Goal: Information Seeking & Learning: Learn about a topic

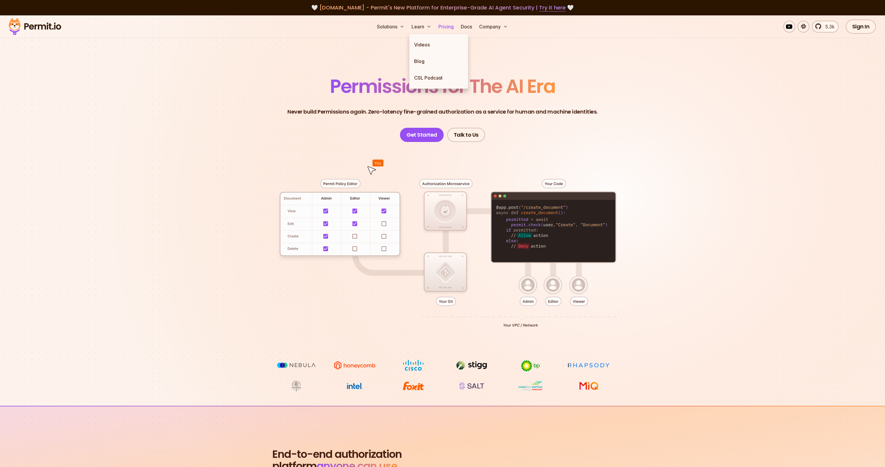
click at [437, 25] on link "Pricing" at bounding box center [446, 27] width 20 height 12
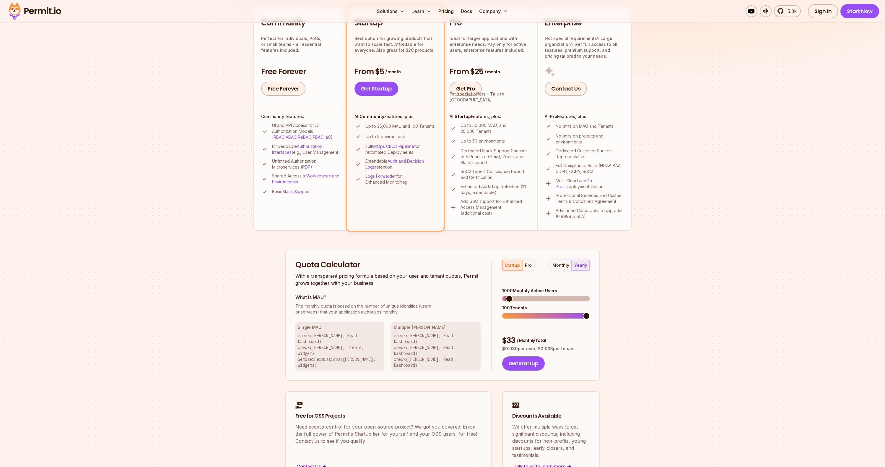
scroll to position [156, 0]
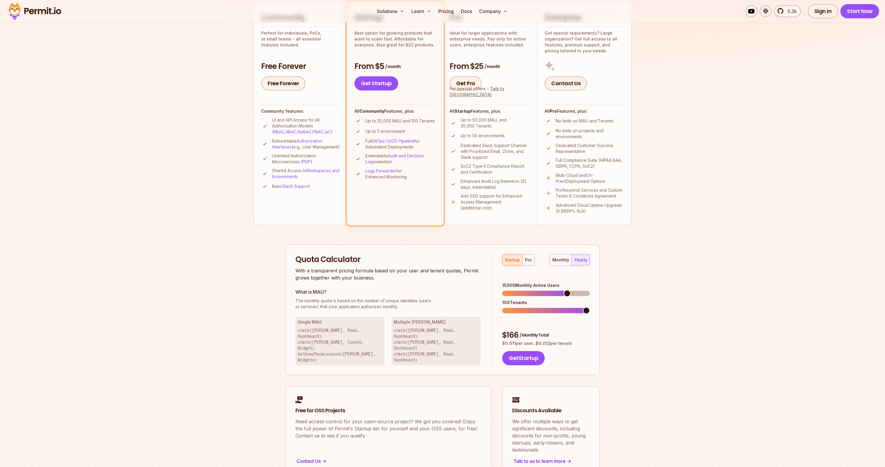
click at [569, 290] on span at bounding box center [567, 293] width 7 height 7
click at [590, 307] on span at bounding box center [586, 310] width 7 height 7
click at [562, 262] on button "monthly" at bounding box center [561, 259] width 22 height 11
click at [578, 260] on div "yearly" at bounding box center [580, 260] width 13 height 6
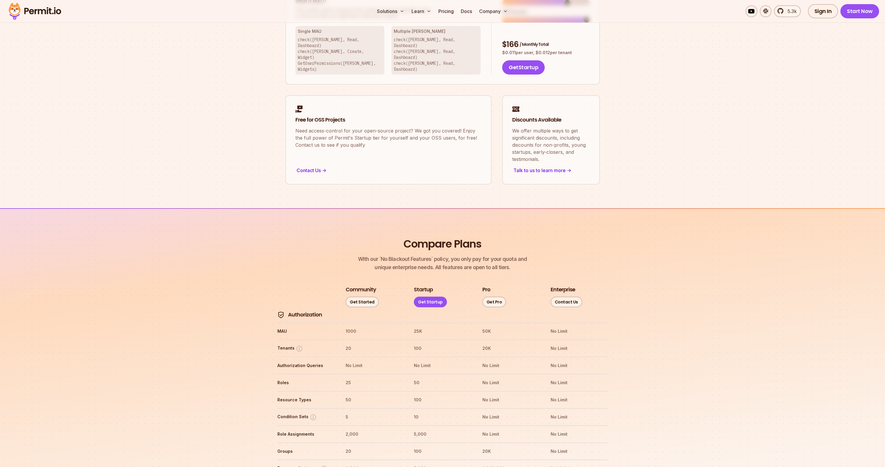
scroll to position [696, 0]
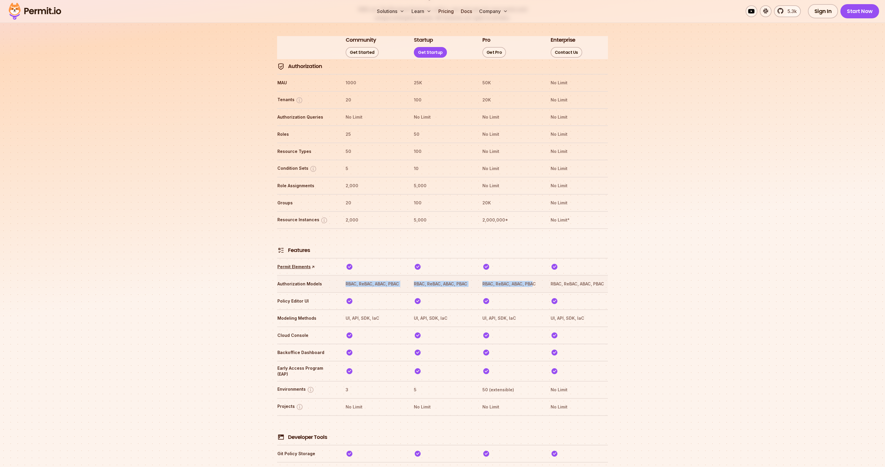
drag, startPoint x: 535, startPoint y: 266, endPoint x: 343, endPoint y: 269, distance: 191.8
click at [337, 275] on tr "Authorization Models RBAC, ReBAC, ABAC, PBAC RBAC, ReBAC, ABAC, PBAC RBAC, ReBA…" at bounding box center [442, 283] width 331 height 17
click at [384, 275] on tr "Authorization Models RBAC, ReBAC, ABAC, PBAC RBAC, ReBAC, ABAC, PBAC RBAC, ReBA…" at bounding box center [442, 283] width 331 height 17
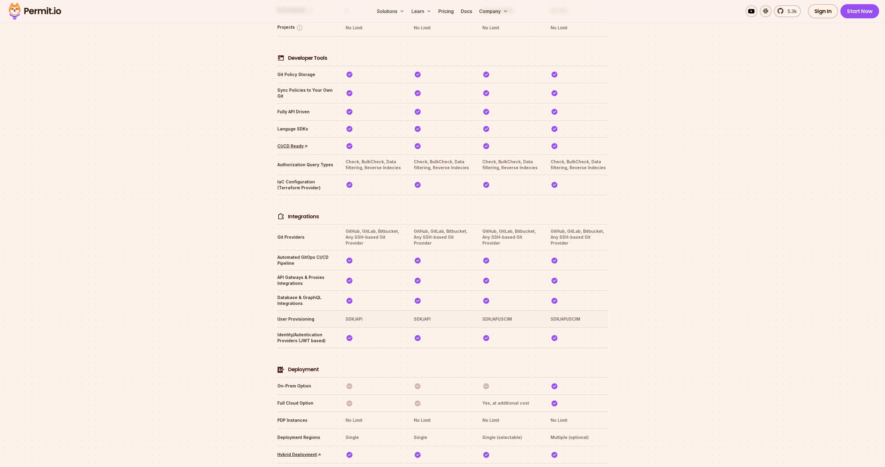
scroll to position [2770, 0]
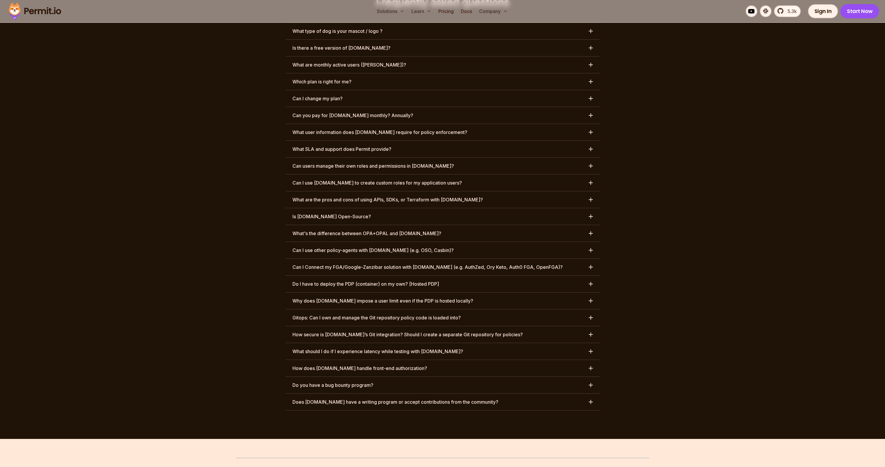
click at [482, 263] on h3 "Can I Connect my FGA/Google-Zanzibar solution with [DOMAIN_NAME] (e.g. AuthZed,…" at bounding box center [428, 266] width 270 height 7
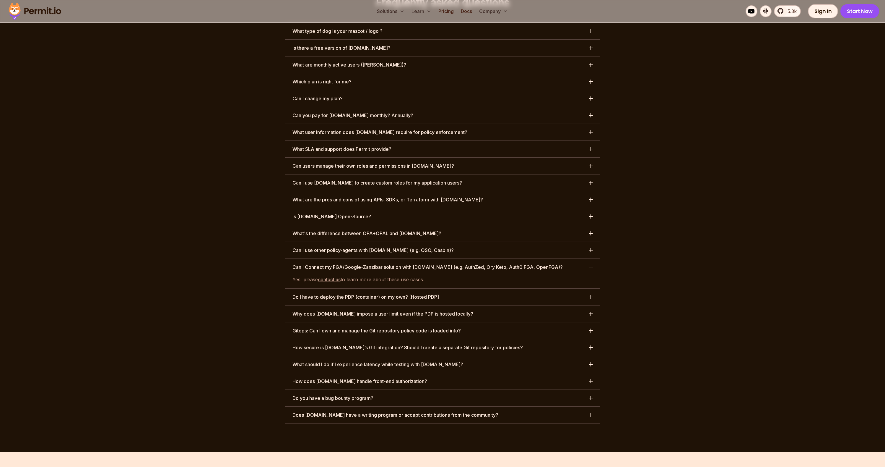
click at [690, 183] on section "Frequently asked questions What type of dog is your mascot / logo ? Is there a …" at bounding box center [442, 209] width 885 height 483
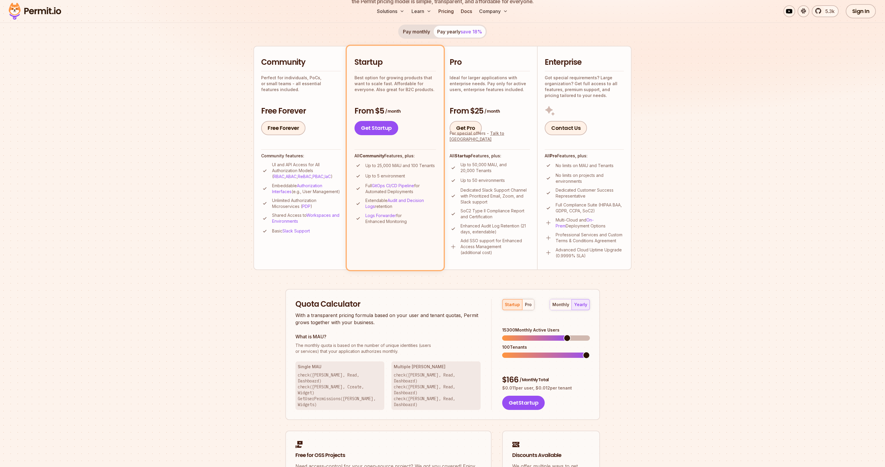
scroll to position [0, 0]
